Goal: Check status: Check status

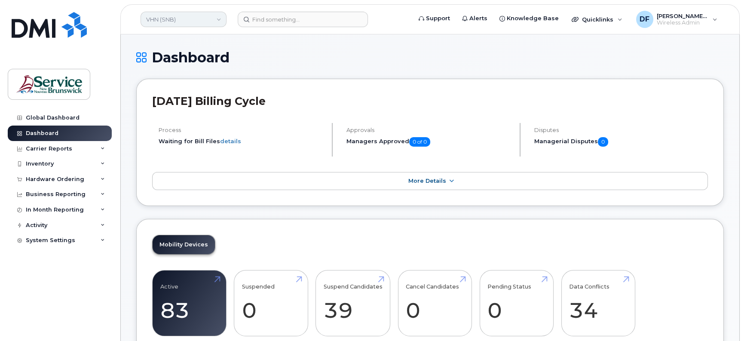
click at [207, 22] on link "VHN (SNB)" at bounding box center [184, 19] width 86 height 15
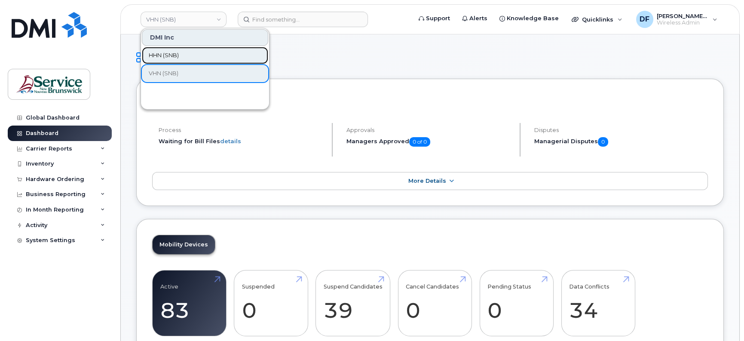
click at [191, 54] on link "HHN (SNB)" at bounding box center [205, 55] width 126 height 17
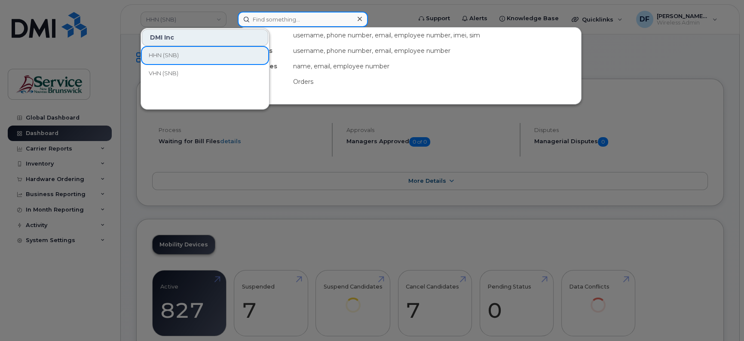
click at [274, 21] on input at bounding box center [303, 19] width 130 height 15
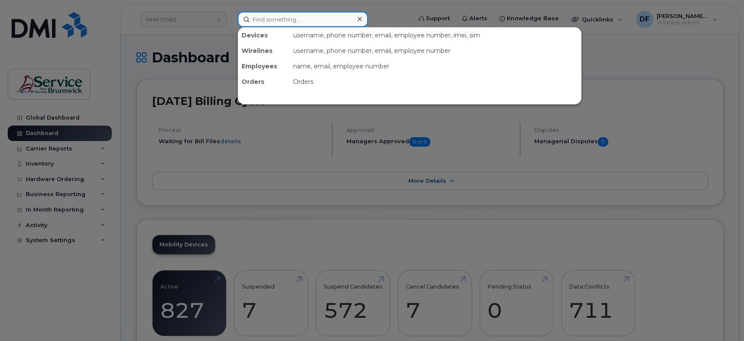
paste input "298442"
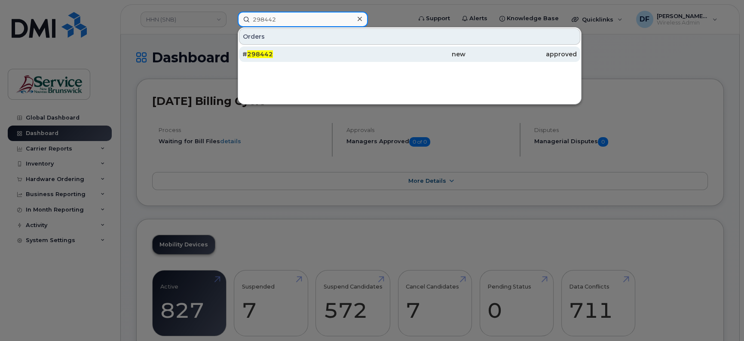
type input "298442"
click at [263, 55] on span "298442" at bounding box center [260, 54] width 26 height 8
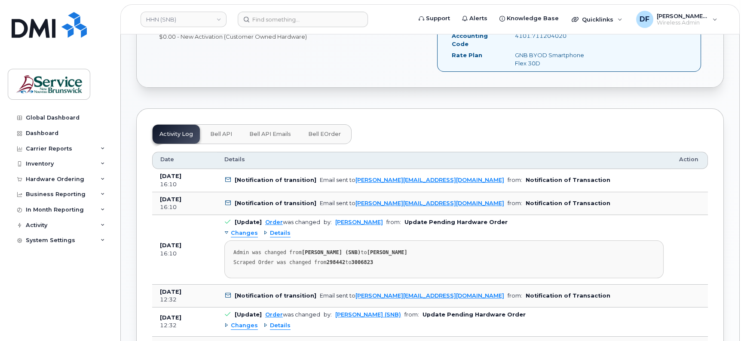
scroll to position [323, 0]
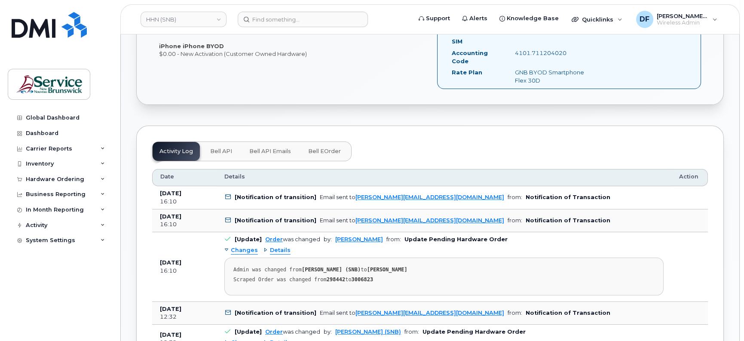
click at [226, 149] on span "Bell API" at bounding box center [221, 151] width 22 height 7
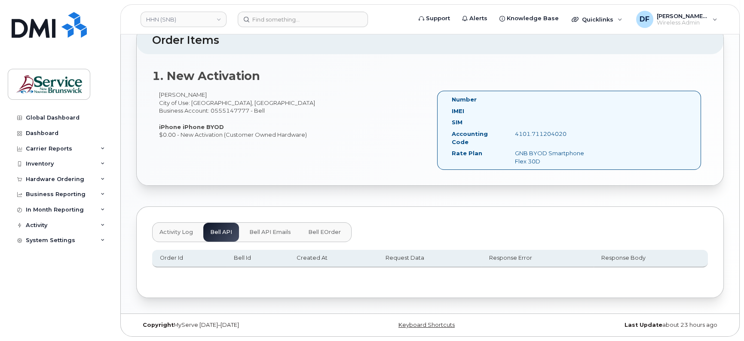
scroll to position [241, 0]
click at [277, 230] on span "Bell API Emails" at bounding box center [270, 233] width 42 height 7
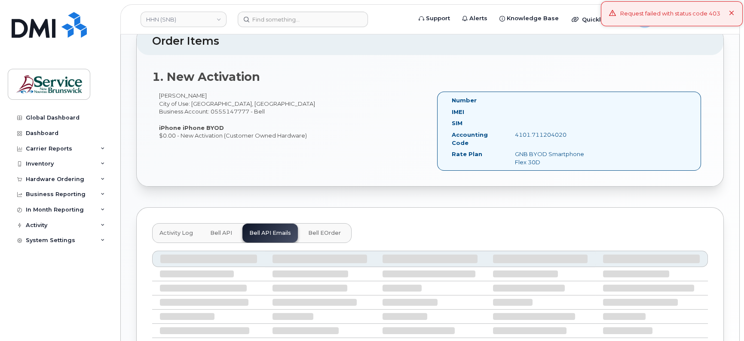
click at [172, 230] on span "Activity Log" at bounding box center [177, 233] width 34 height 7
